Goal: Use online tool/utility: Use online tool/utility

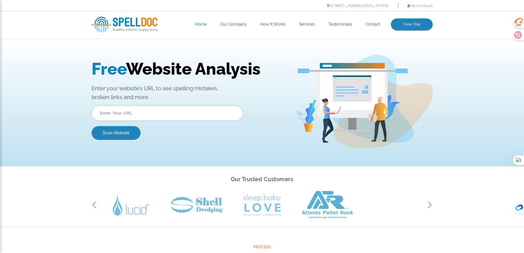
click at [134, 114] on input "text" at bounding box center [167, 113] width 151 height 15
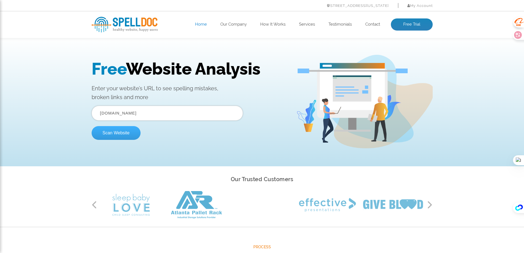
type input "www.showellcare.com"
click at [110, 139] on button "Scan Website" at bounding box center [116, 133] width 49 height 14
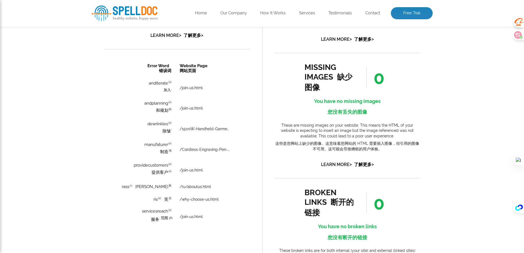
drag, startPoint x: 249, startPoint y: 88, endPoint x: 364, endPoint y: 121, distance: 119.6
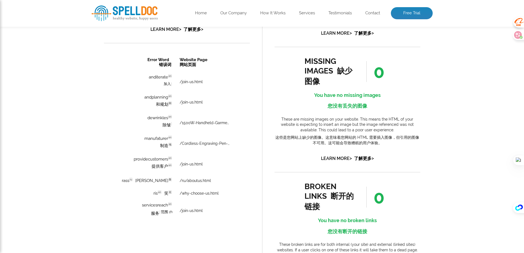
scroll to position [519, 0]
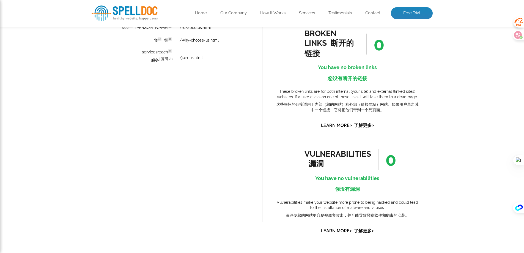
drag, startPoint x: 468, startPoint y: 164, endPoint x: 473, endPoint y: 98, distance: 66.2
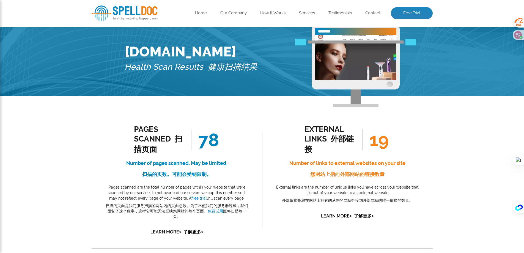
scroll to position [86, 0]
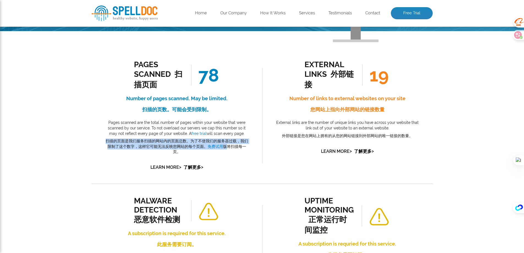
drag, startPoint x: 106, startPoint y: 140, endPoint x: 229, endPoint y: 147, distance: 122.4
click at [229, 147] on font "扫描的页面是我们服务扫描的网站内的页面总数。为了不使我们的服务器过载，我们限制了这个数字，这样它可能无法反映您网站的每个页面。 免费试用 版将扫描每一页。" at bounding box center [177, 146] width 143 height 15
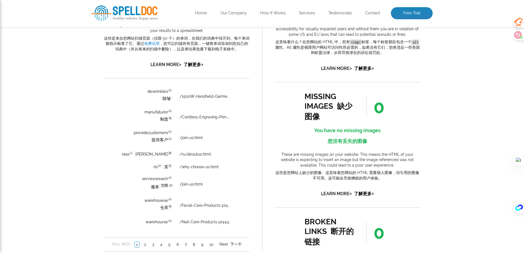
scroll to position [63, 0]
click at [143, 245] on link "2" at bounding box center [145, 245] width 5 height 6
